Goal: Navigation & Orientation: Go to known website

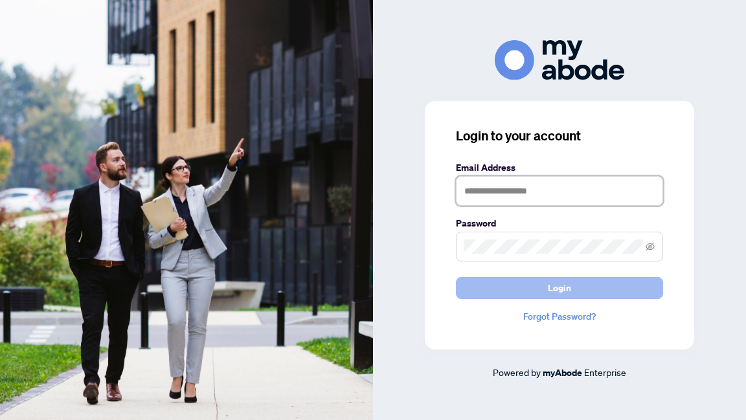
type input "**********"
click at [539, 289] on button "Login" at bounding box center [559, 288] width 207 height 22
